Goal: Transaction & Acquisition: Purchase product/service

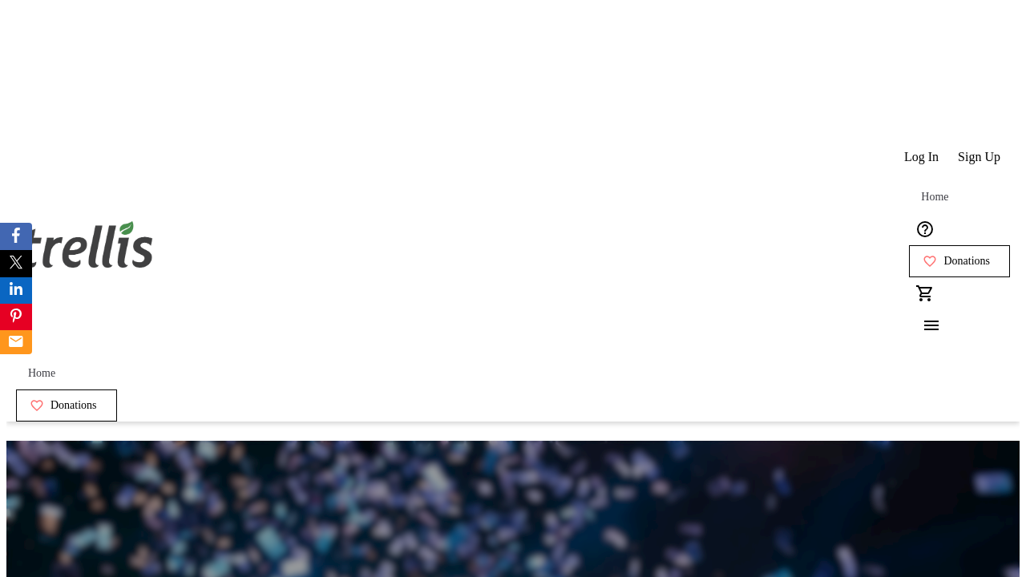
click at [981, 150] on span "Sign Up" at bounding box center [979, 157] width 43 height 14
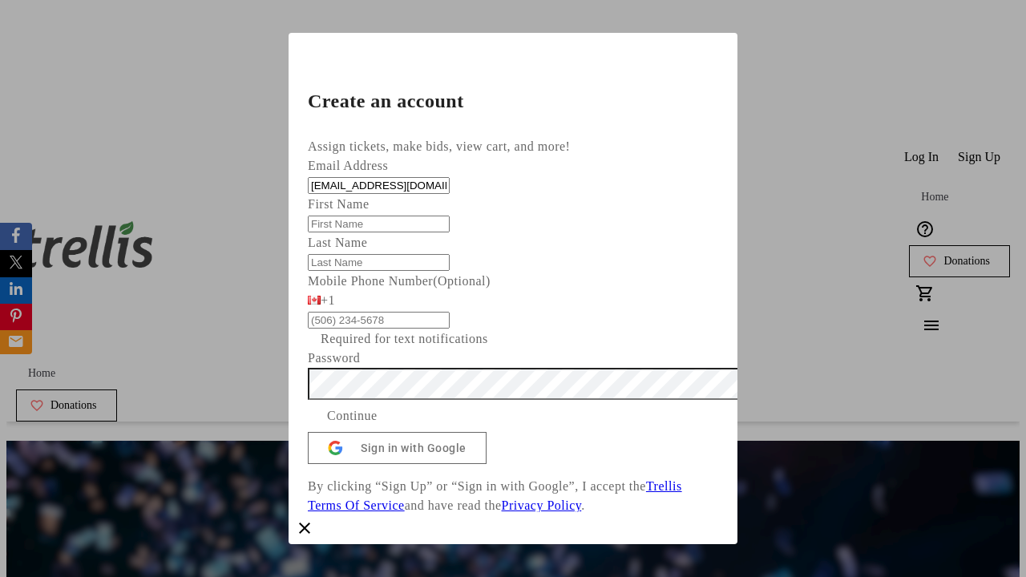
type input "[EMAIL_ADDRESS][DOMAIN_NAME]"
type input "Nico"
type input "[PERSON_NAME]"
click at [378, 426] on span "Continue" at bounding box center [352, 416] width 51 height 19
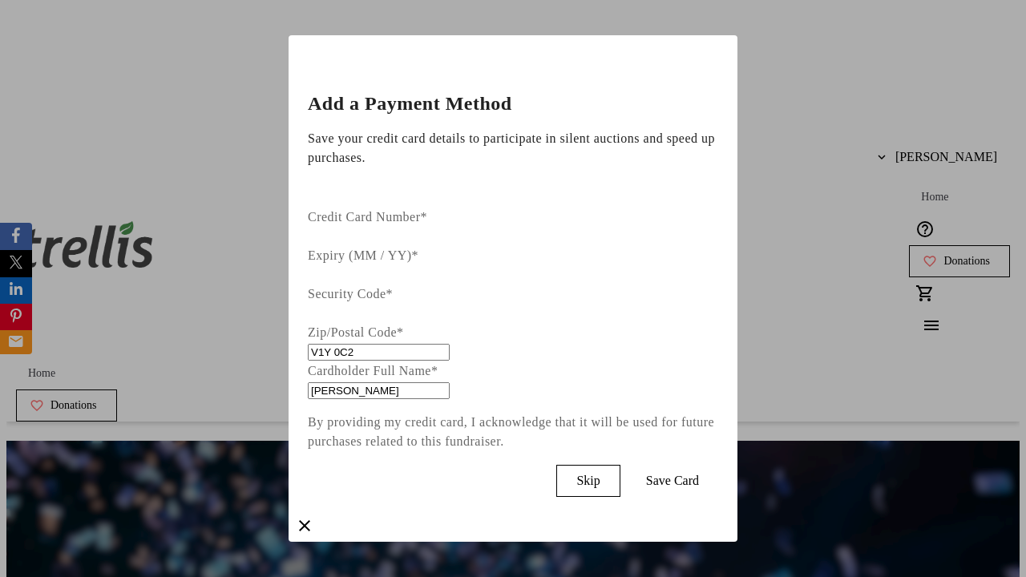
type input "V1Y 0C2"
click at [699, 474] on span "Save Card" at bounding box center [672, 481] width 53 height 14
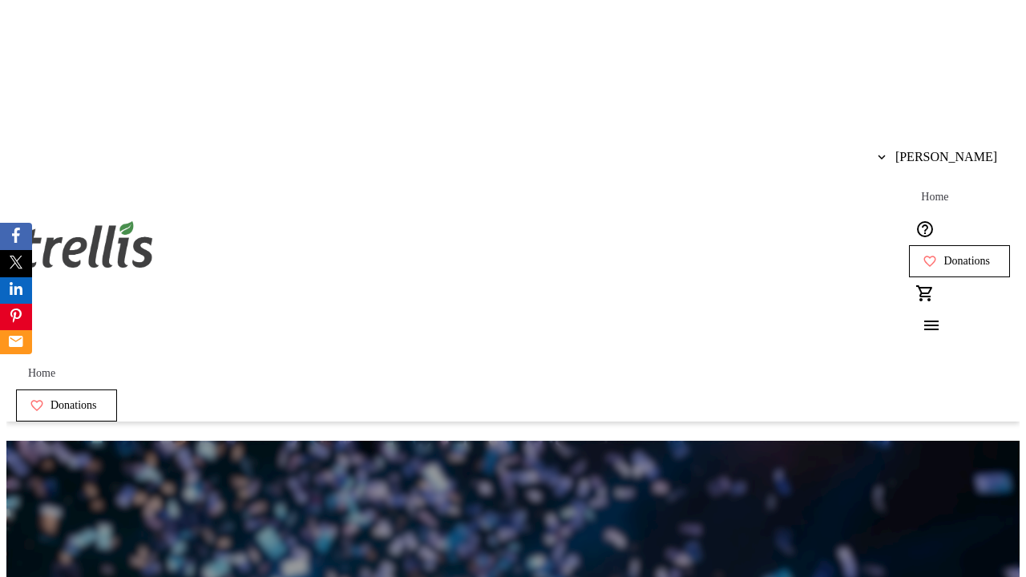
click at [944, 255] on span "Donations" at bounding box center [967, 261] width 47 height 13
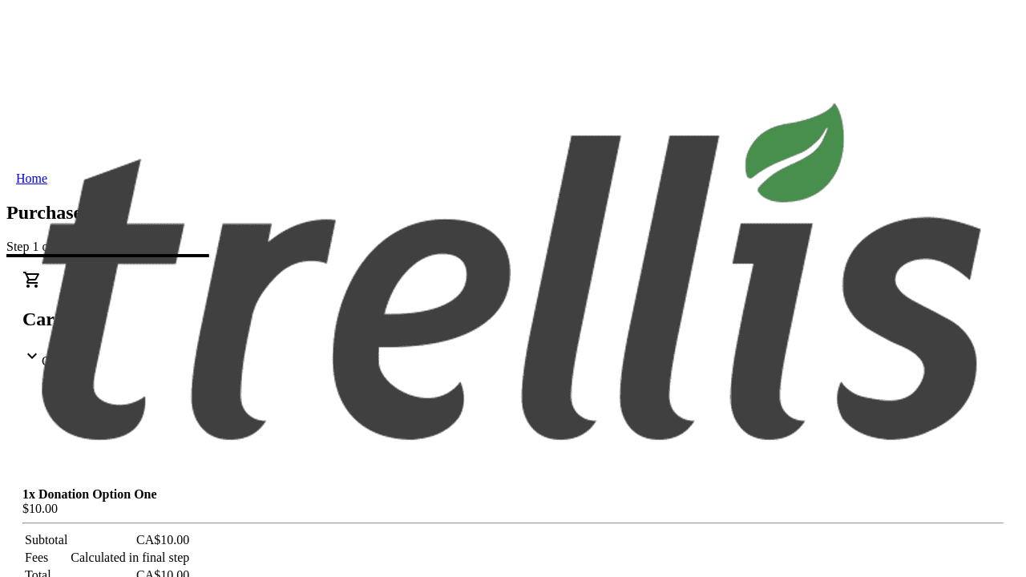
select select "BC"
select select "CA"
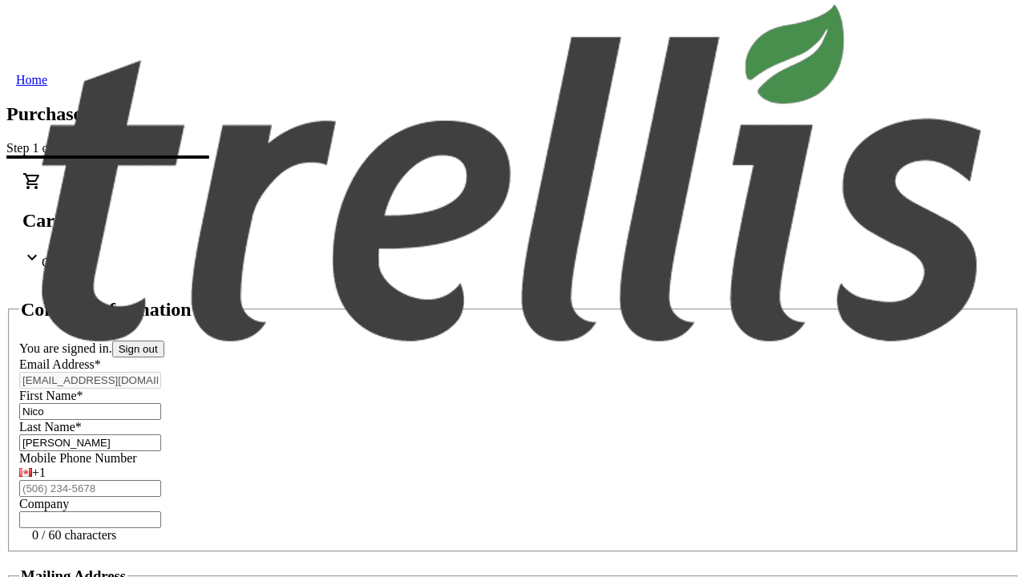
type input "V1Y 0C2"
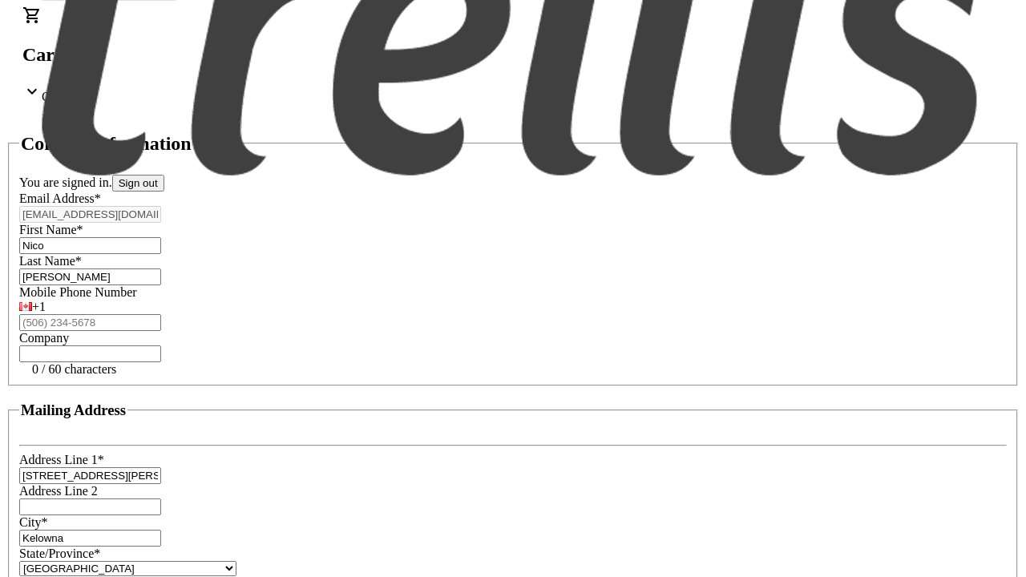
scroll to position [306, 0]
